Goal: Find specific page/section: Find specific page/section

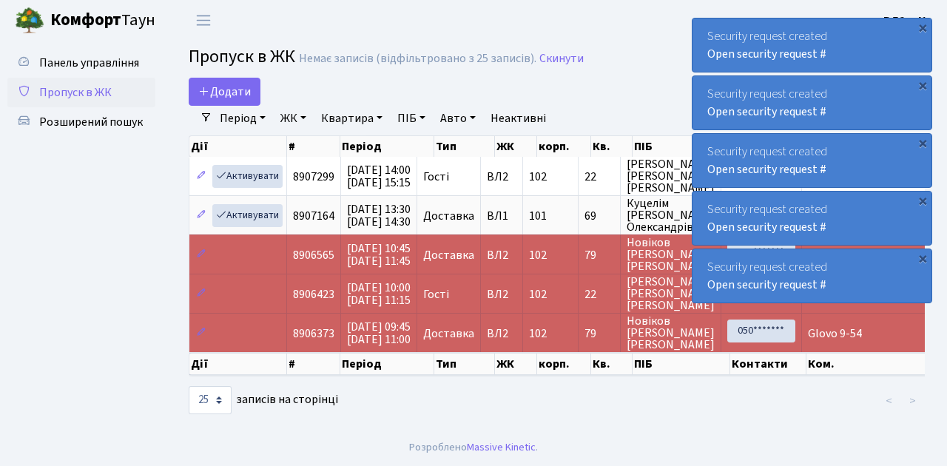
select select "25"
click at [102, 263] on ul "Панель управління Пропуск в ЖК Розширений пошук" at bounding box center [81, 235] width 148 height 374
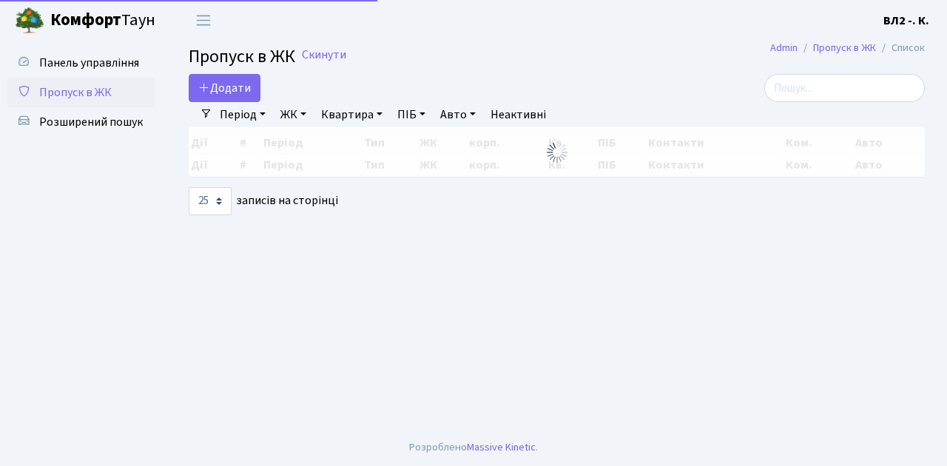
select select "25"
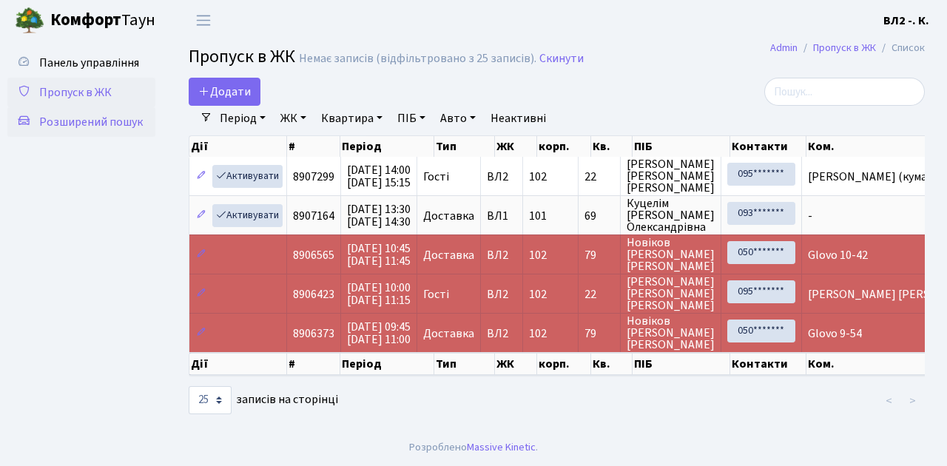
click at [115, 123] on span "Розширений пошук" at bounding box center [91, 122] width 104 height 16
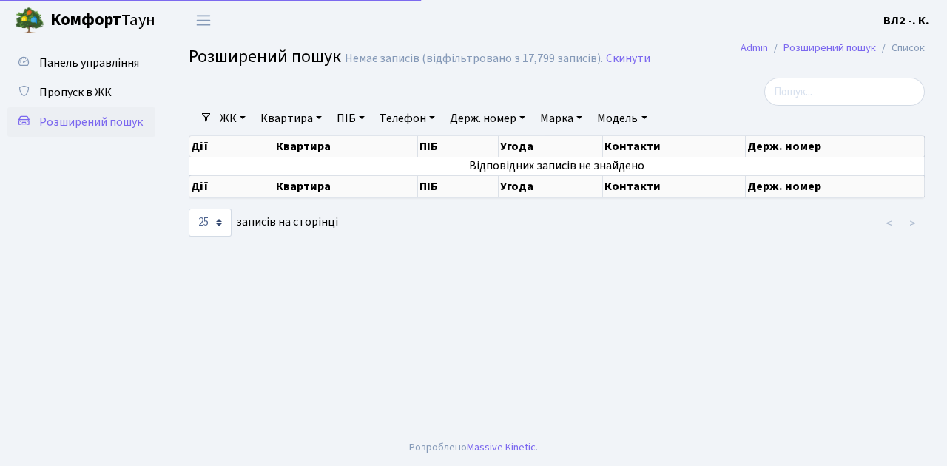
select select "25"
click at [322, 118] on link "Квартира" at bounding box center [291, 118] width 73 height 25
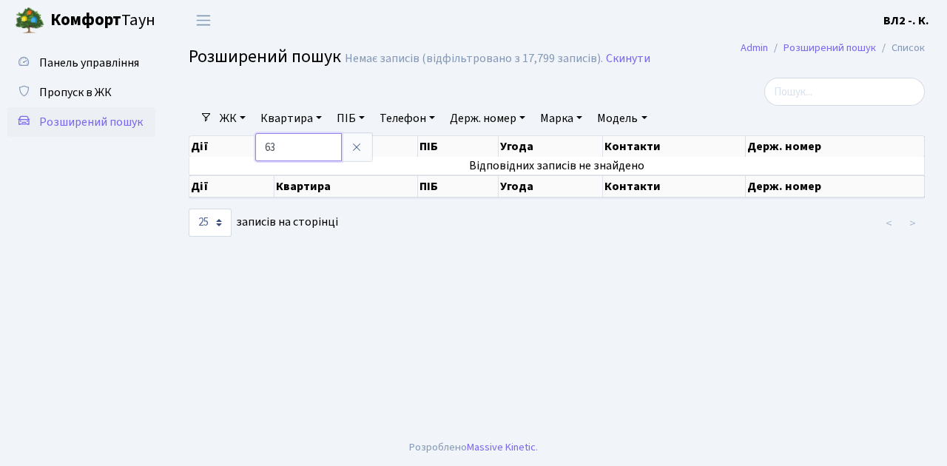
type input "63"
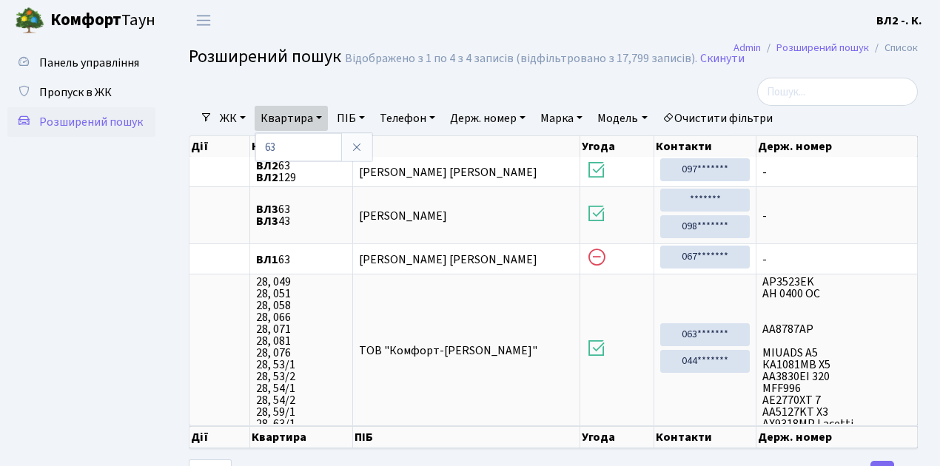
click at [29, 366] on ul "Панель управління Пропуск в ЖК Розширений пошук" at bounding box center [81, 265] width 148 height 434
